Goal: Task Accomplishment & Management: Use online tool/utility

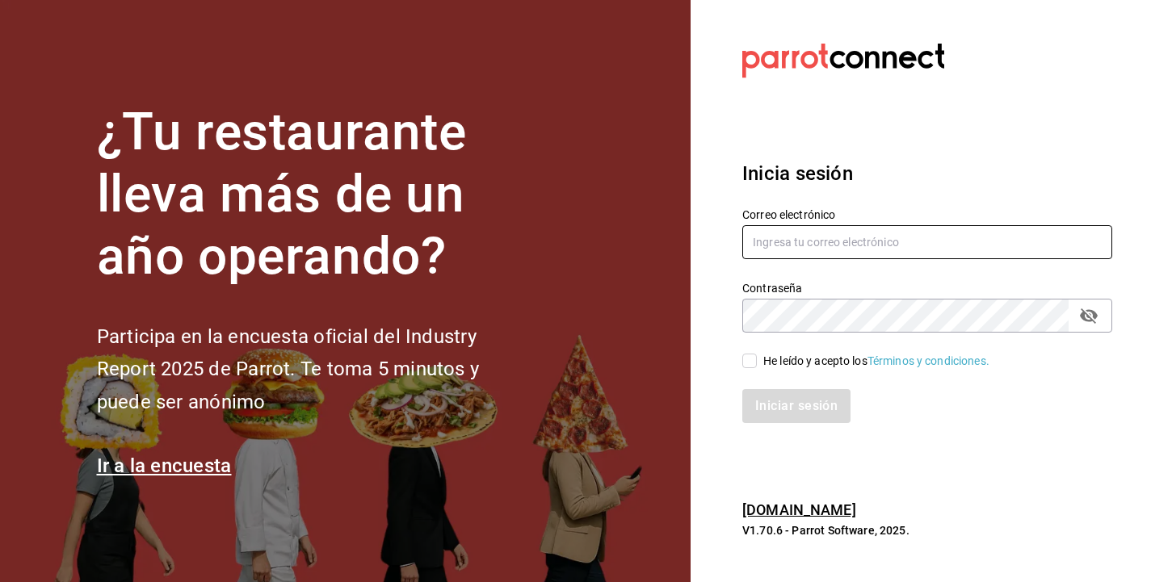
type input "[PERSON_NAME][EMAIL_ADDRESS][DOMAIN_NAME]"
click at [752, 364] on input "He leído y acepto los Términos y condiciones." at bounding box center [749, 361] width 15 height 15
checkbox input "true"
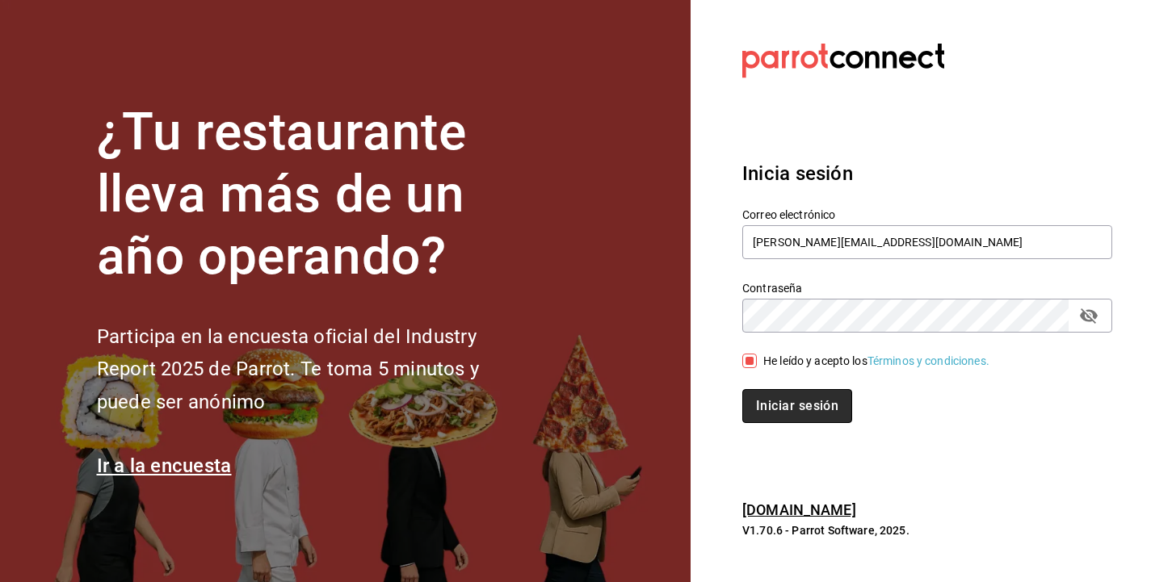
click at [786, 408] on button "Iniciar sesión" at bounding box center [797, 406] width 110 height 34
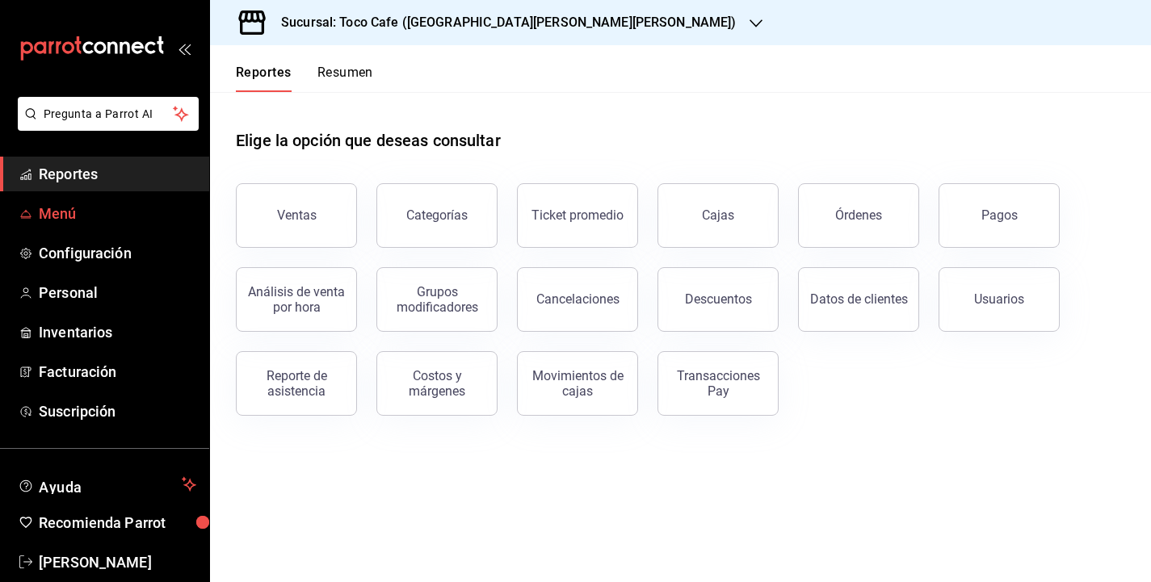
click at [73, 212] on span "Menú" at bounding box center [117, 214] width 157 height 22
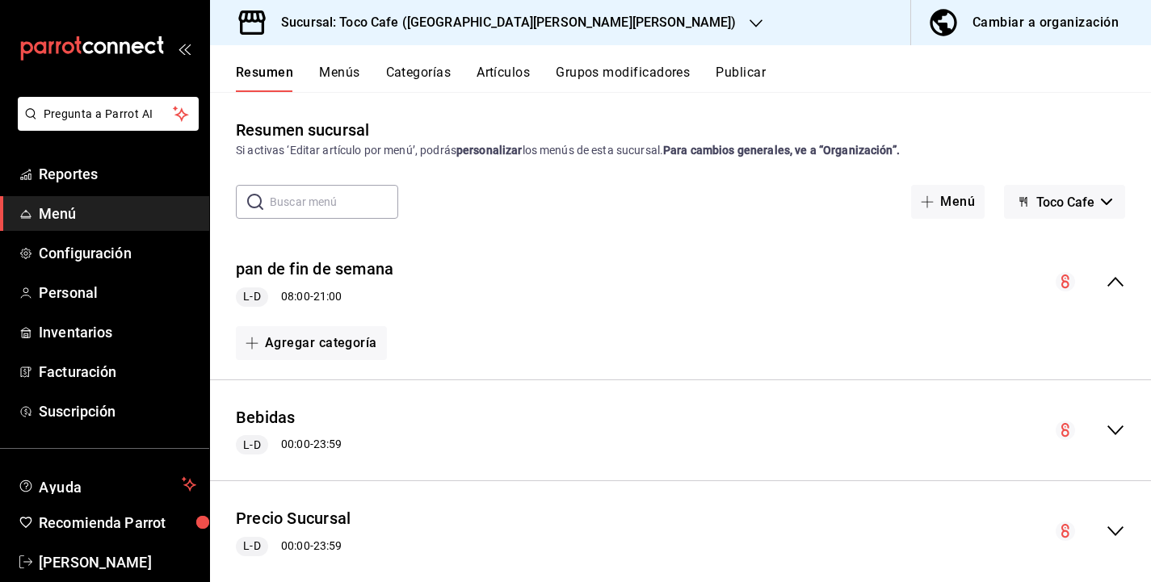
click at [518, 73] on button "Artículos" at bounding box center [502, 78] width 53 height 27
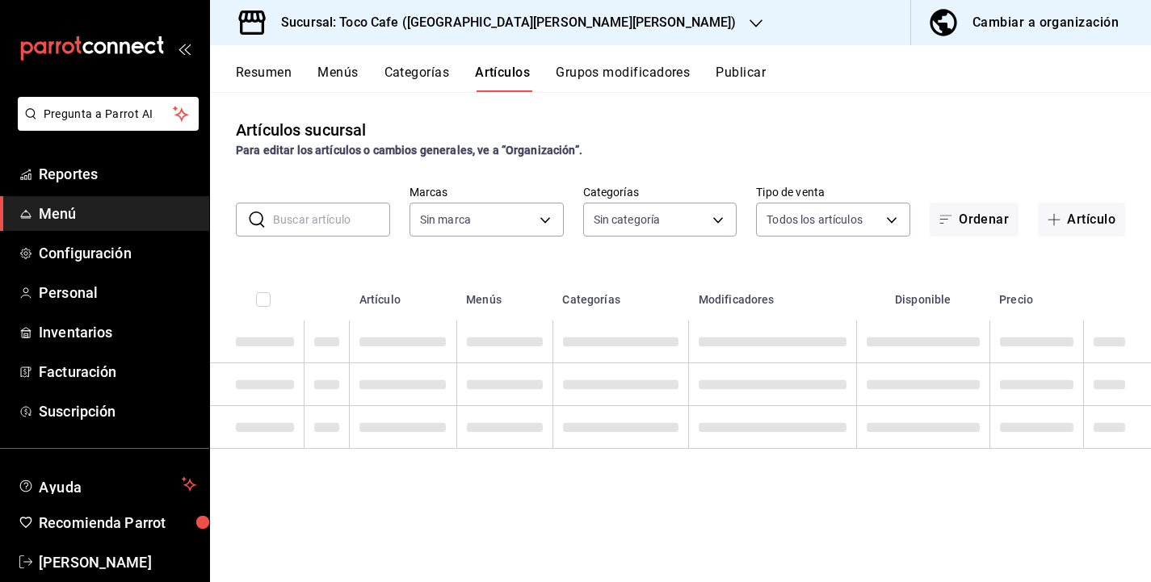
type input "fdea7fe2-7329-4e81-9849-ffa9d0970793"
type input "1900a4aa-1fd2-4908-b363-8072e556526e,1f15949a-e33d-4fa8-be03-64aead229ede,3f693…"
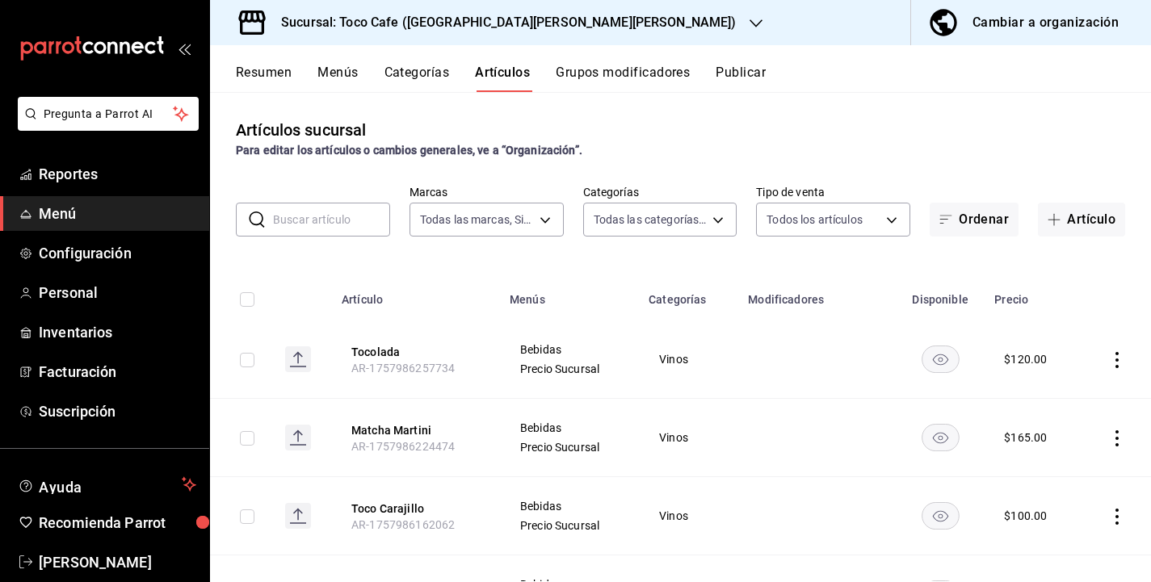
click at [350, 225] on input "text" at bounding box center [331, 219] width 117 height 32
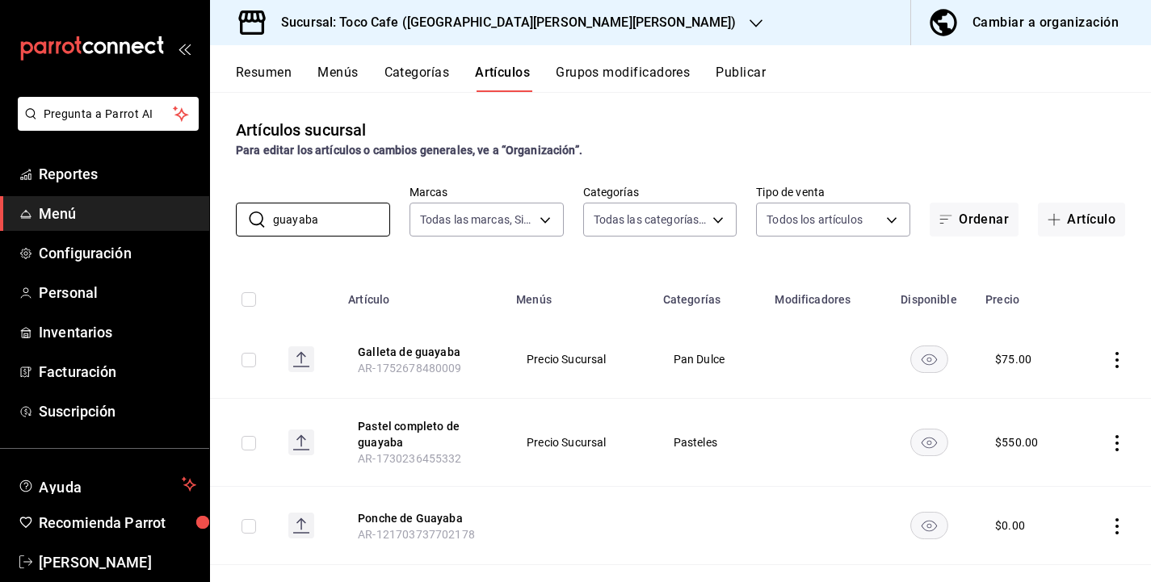
type input "guayaba"
